Goal: Information Seeking & Learning: Learn about a topic

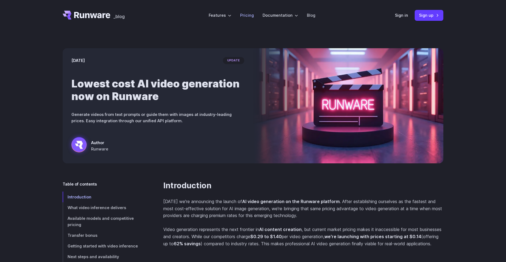
click at [250, 12] on link "Pricing" at bounding box center [247, 15] width 14 height 6
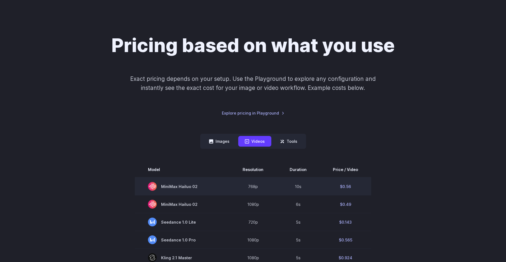
scroll to position [55, 0]
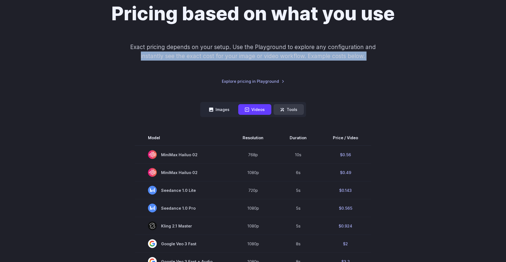
drag, startPoint x: 163, startPoint y: 71, endPoint x: 270, endPoint y: 91, distance: 108.9
click at [270, 91] on div "Pricing based on what you use Exact pricing depends on your setup. Use the Play…" at bounding box center [253, 263] width 381 height 523
drag, startPoint x: 270, startPoint y: 91, endPoint x: 224, endPoint y: 90, distance: 46.3
click at [224, 104] on button "Images" at bounding box center [220, 109] width 34 height 11
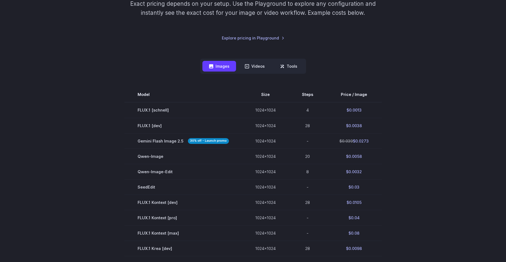
scroll to position [91, 0]
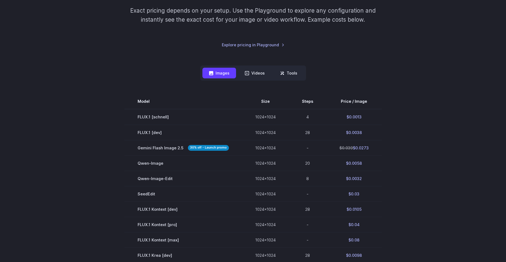
click at [406, 68] on div "Pricing based on what you use Exact pricing depends on your setup. Use the Play…" at bounding box center [253, 196] width 506 height 512
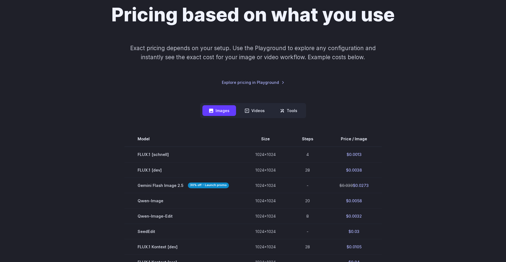
scroll to position [46, 0]
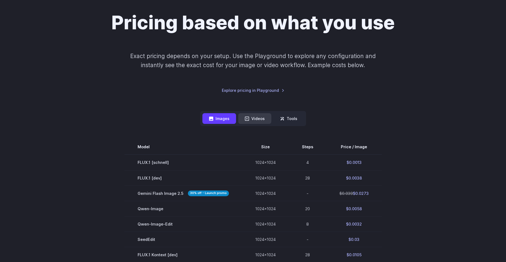
click at [254, 113] on button "Videos" at bounding box center [254, 118] width 33 height 11
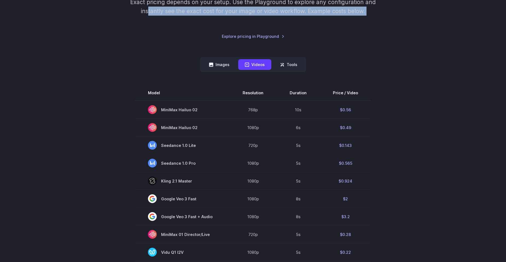
scroll to position [0, 0]
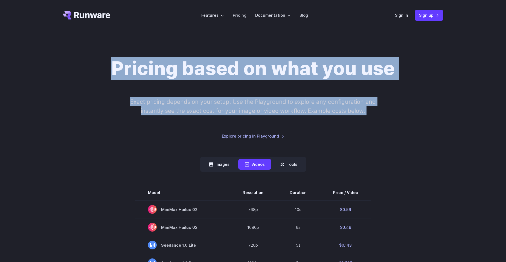
drag, startPoint x: 374, startPoint y: 216, endPoint x: 186, endPoint y: 58, distance: 246.1
copy div "Pricing based on what you use Exact pricing depends on your setup. Use the Play…"
